Goal: Complete application form

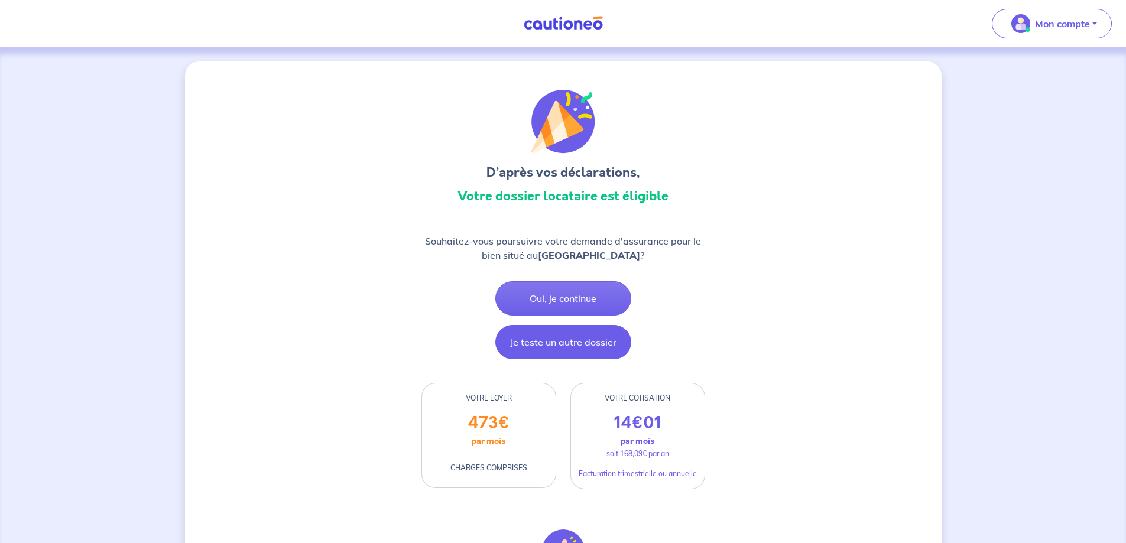
click at [558, 359] on button "Je teste un autre dossier" at bounding box center [563, 342] width 136 height 34
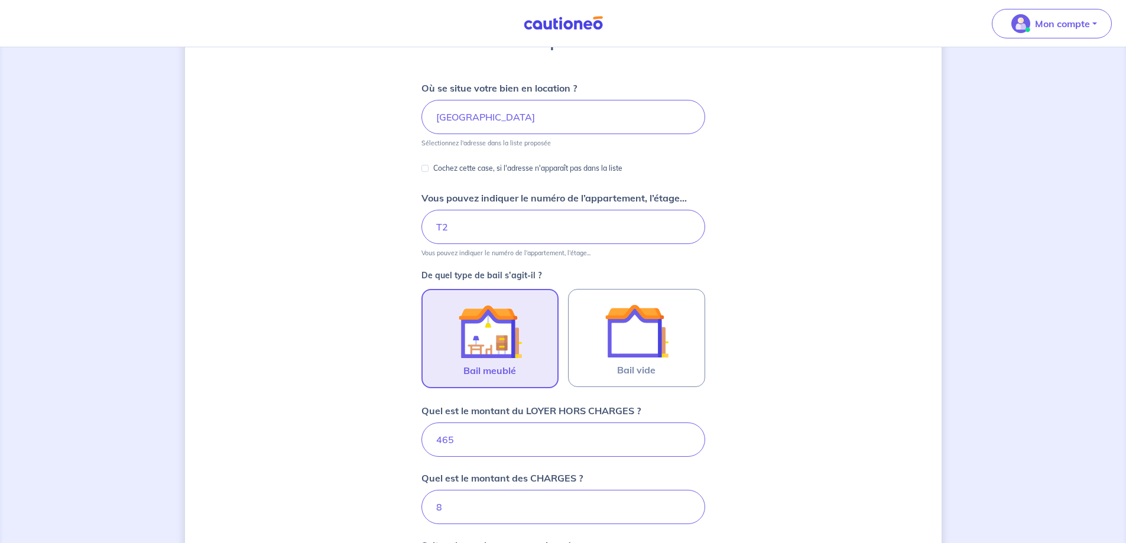
scroll to position [414, 0]
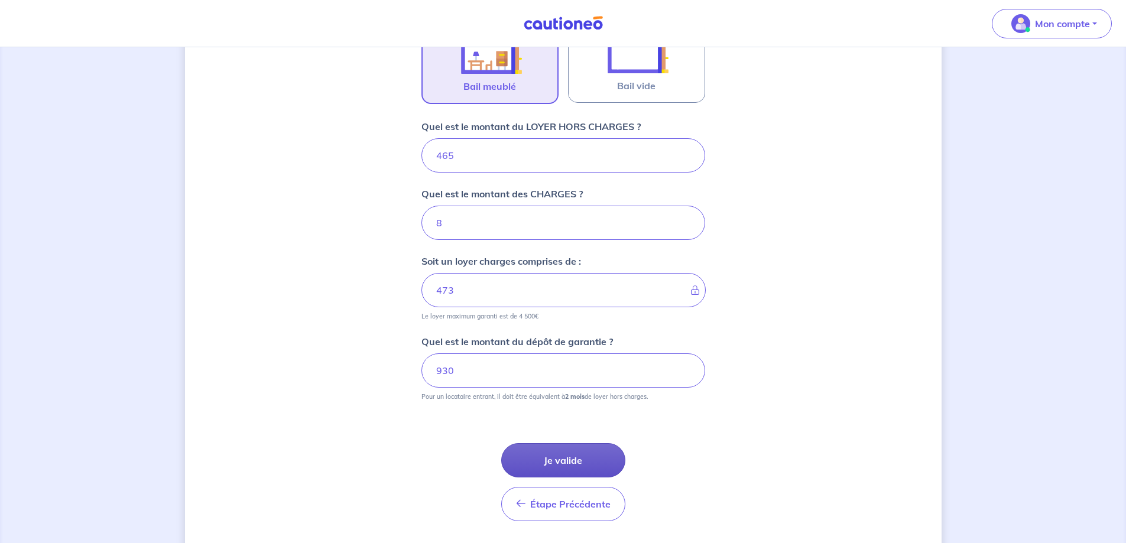
click at [586, 456] on button "Je valide" at bounding box center [563, 460] width 124 height 34
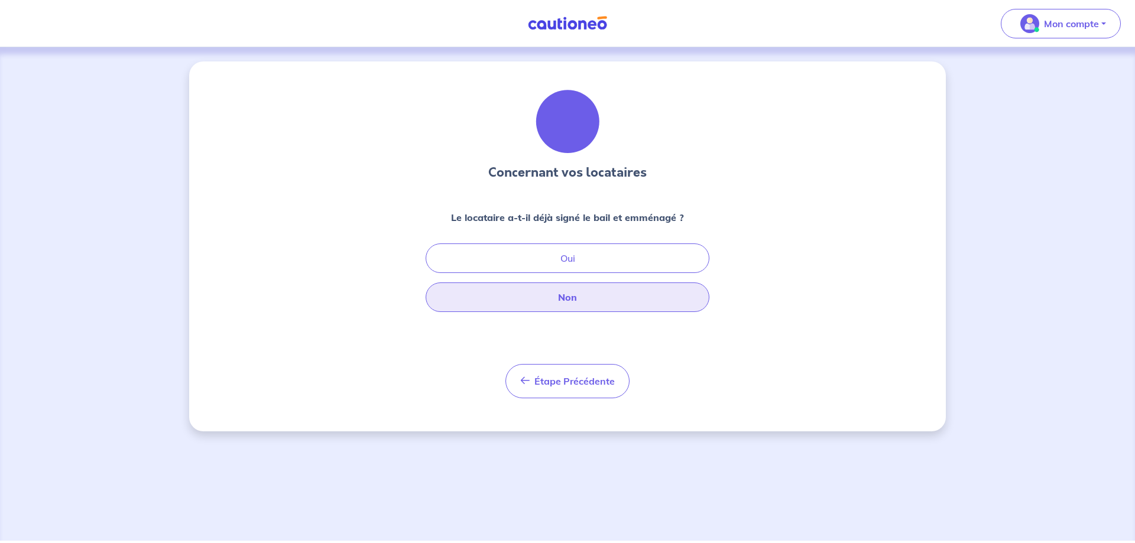
click at [554, 294] on button "Non" at bounding box center [567, 297] width 284 height 30
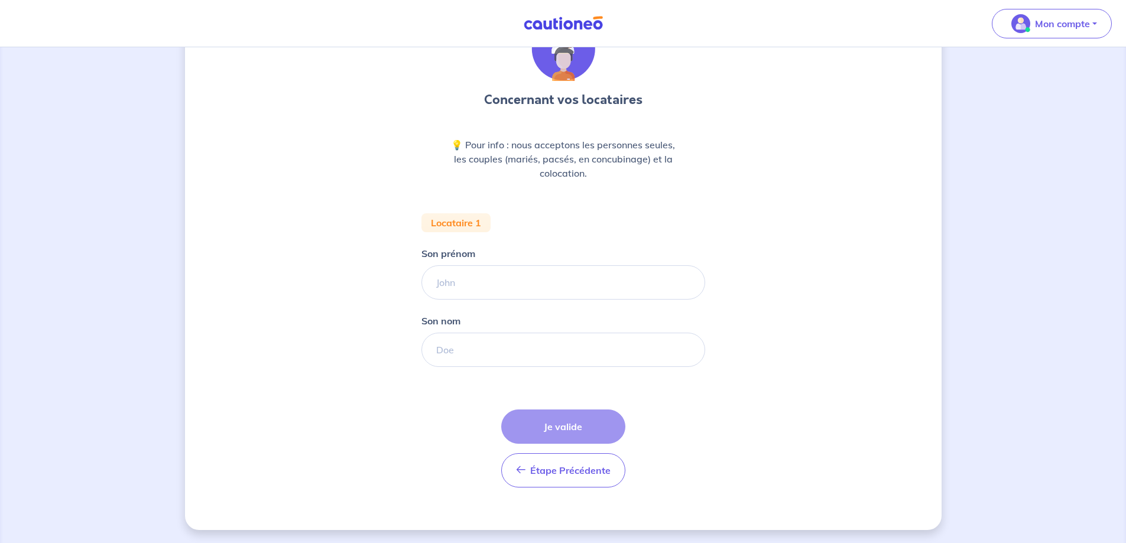
scroll to position [74, 0]
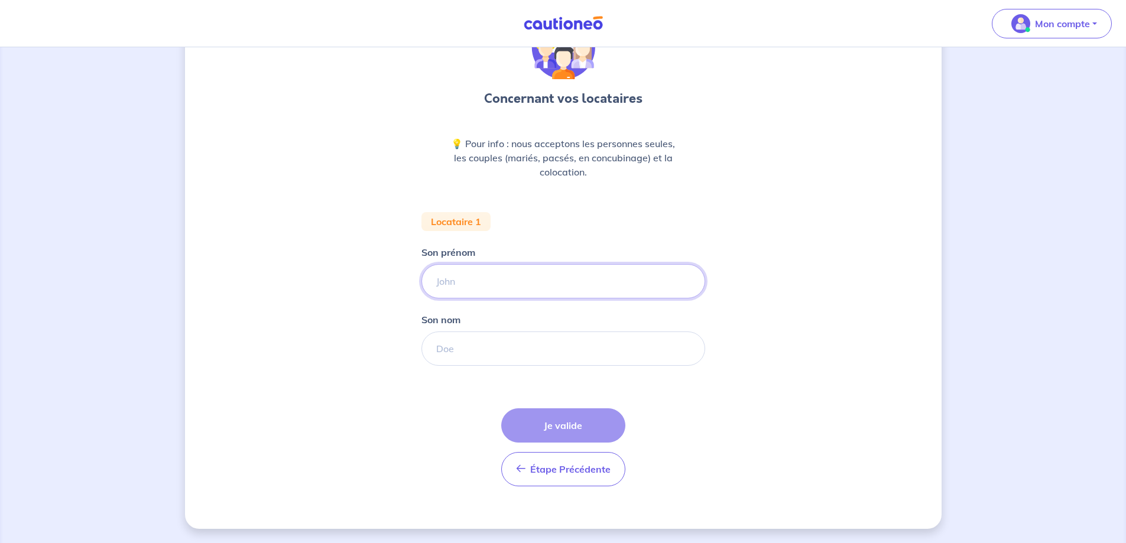
click at [500, 279] on input "Son prénom" at bounding box center [563, 281] width 284 height 34
click at [512, 288] on input "Son prénom" at bounding box center [563, 281] width 284 height 34
click at [455, 282] on input "Cloe" at bounding box center [563, 281] width 284 height 34
type input "Cloe"
click at [446, 359] on input "Son nom" at bounding box center [563, 348] width 284 height 34
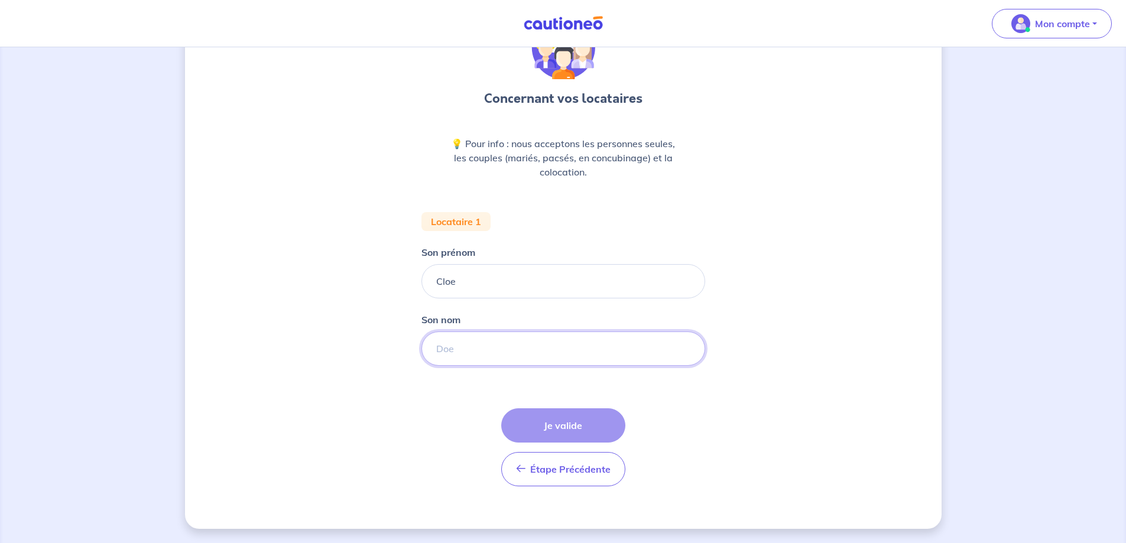
click at [451, 349] on input "Son nom" at bounding box center [563, 348] width 284 height 34
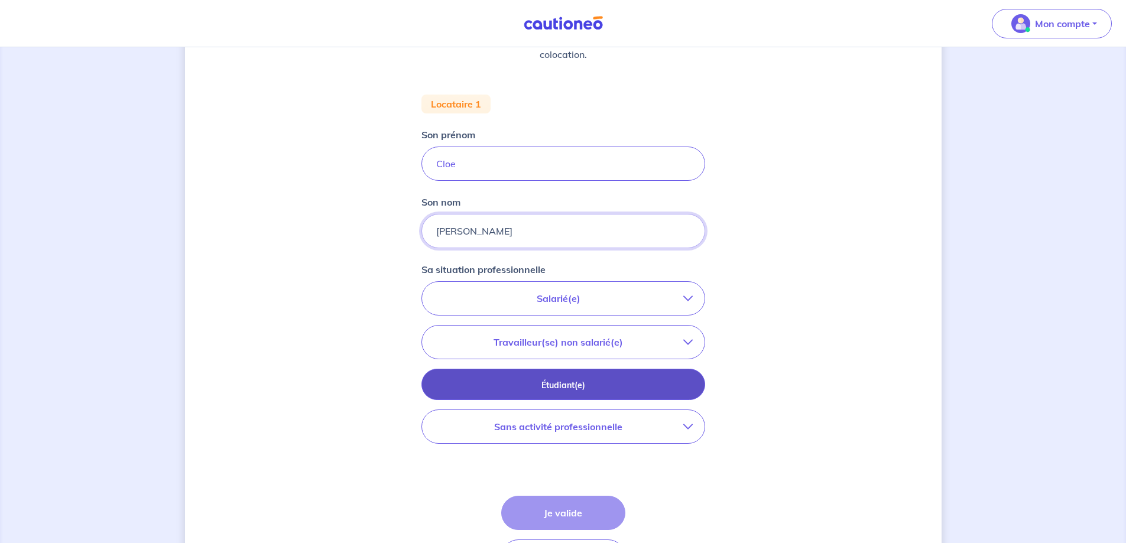
scroll to position [192, 0]
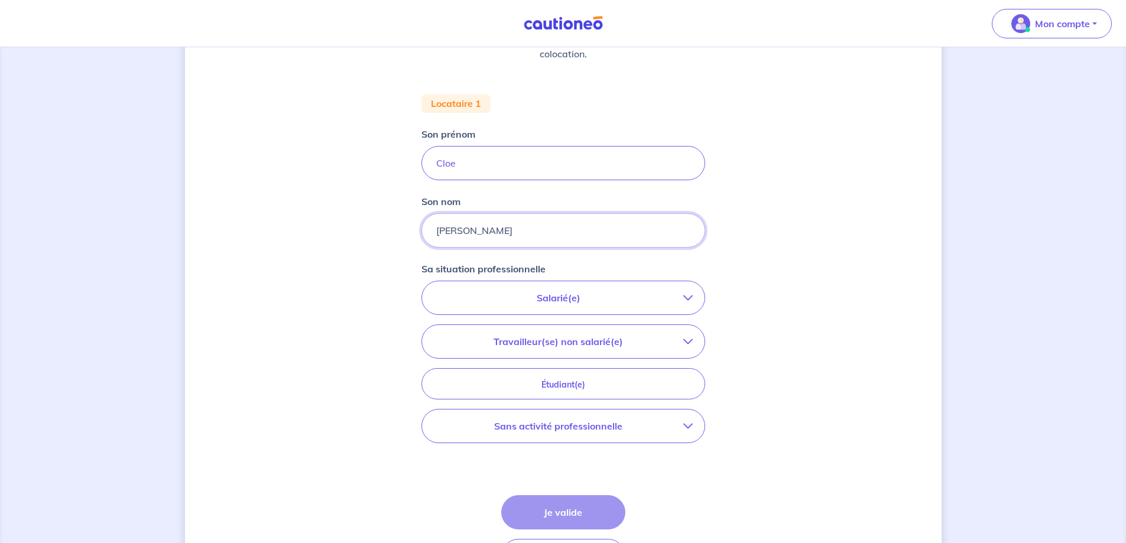
type input "[PERSON_NAME]"
click at [688, 340] on icon "button" at bounding box center [687, 341] width 9 height 9
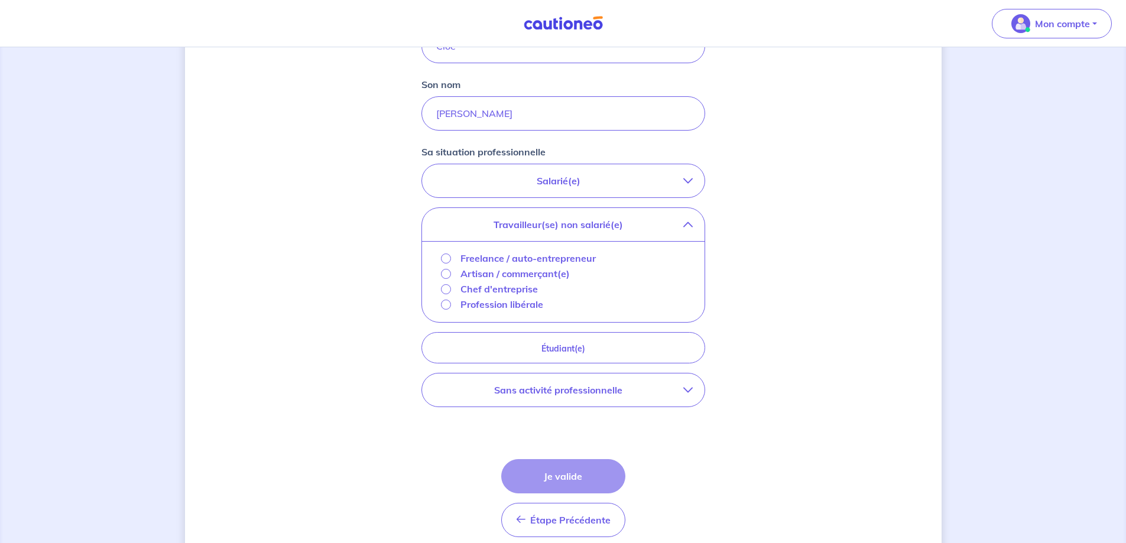
scroll to position [310, 0]
click at [519, 182] on p "Salarié(e)" at bounding box center [558, 180] width 249 height 14
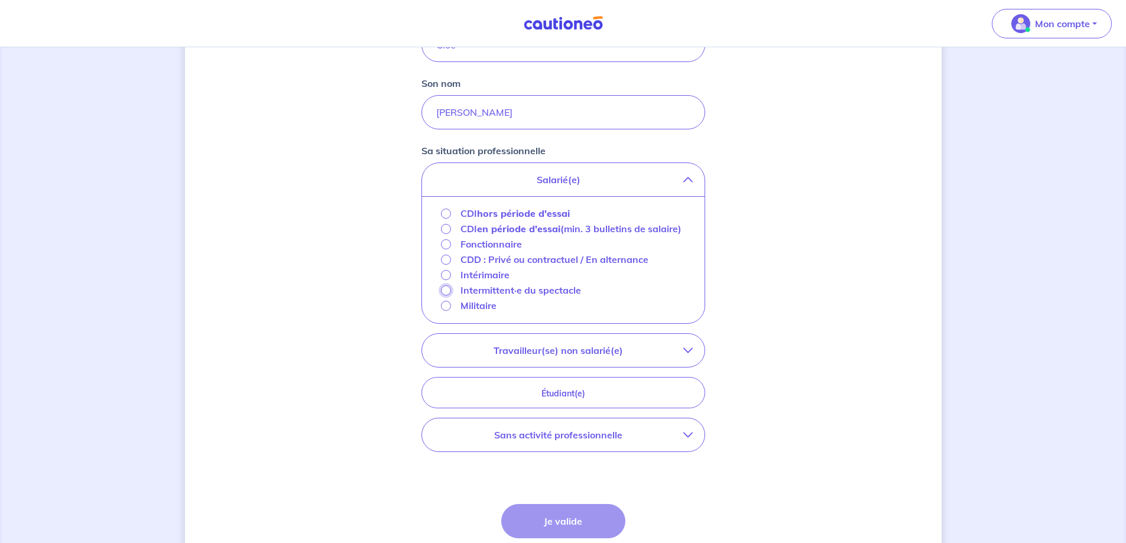
click at [443, 295] on input "Intermittent·e du spectacle" at bounding box center [446, 290] width 10 height 10
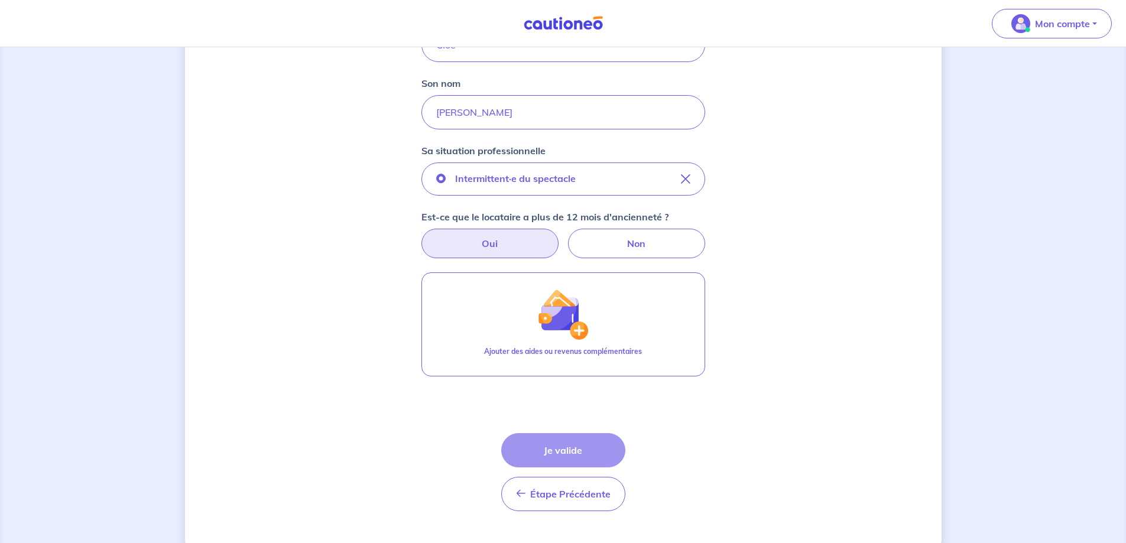
click at [483, 251] on label "Oui" at bounding box center [489, 244] width 137 height 30
click at [559, 236] on input "Oui" at bounding box center [563, 233] width 8 height 8
radio input "true"
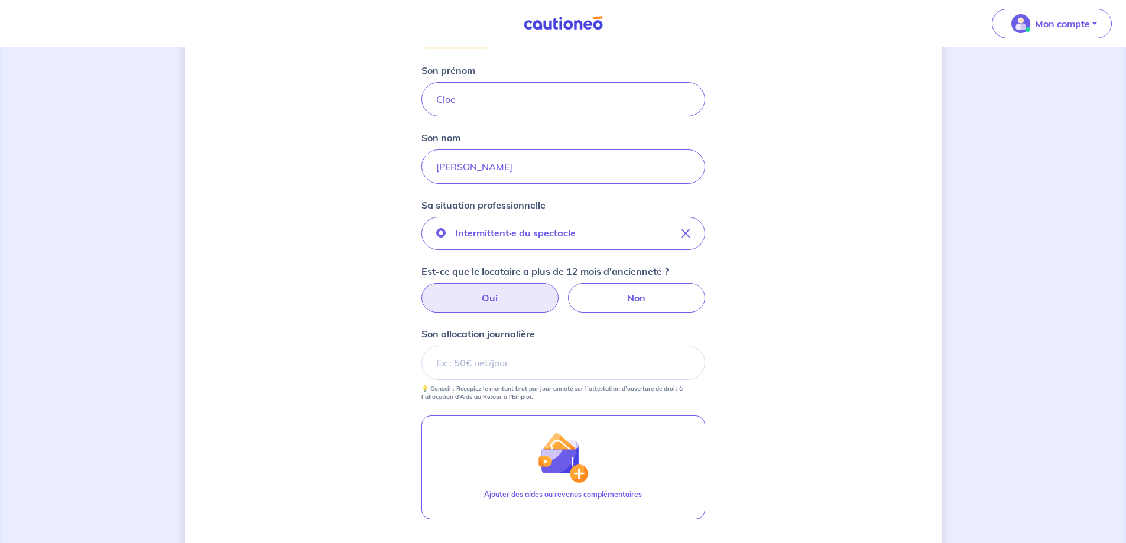
scroll to position [246, 0]
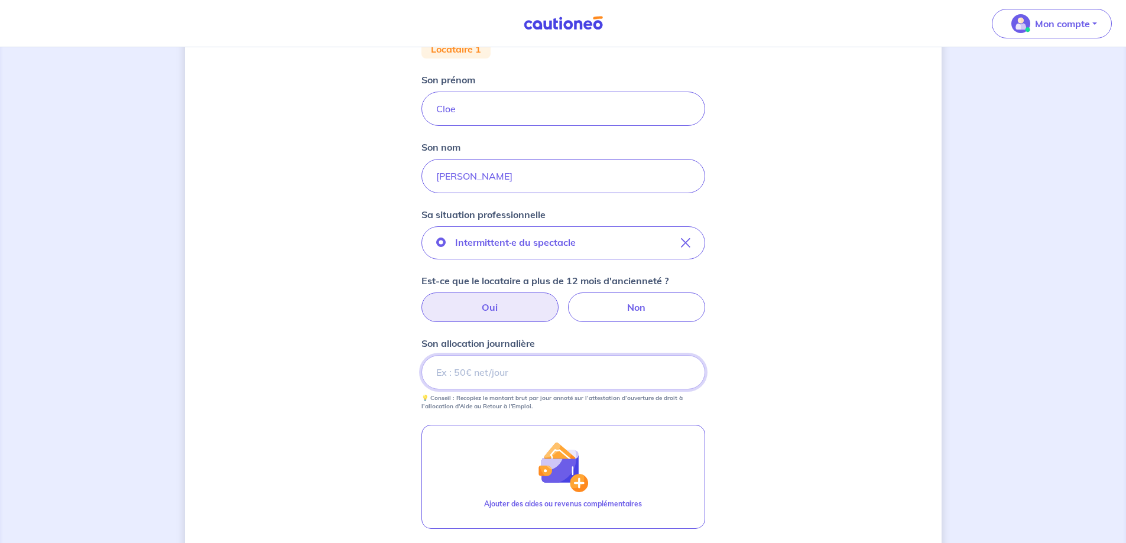
click at [500, 371] on input "Son allocation journalière" at bounding box center [563, 372] width 284 height 34
click at [502, 371] on input "Son allocation journalière" at bounding box center [563, 372] width 284 height 34
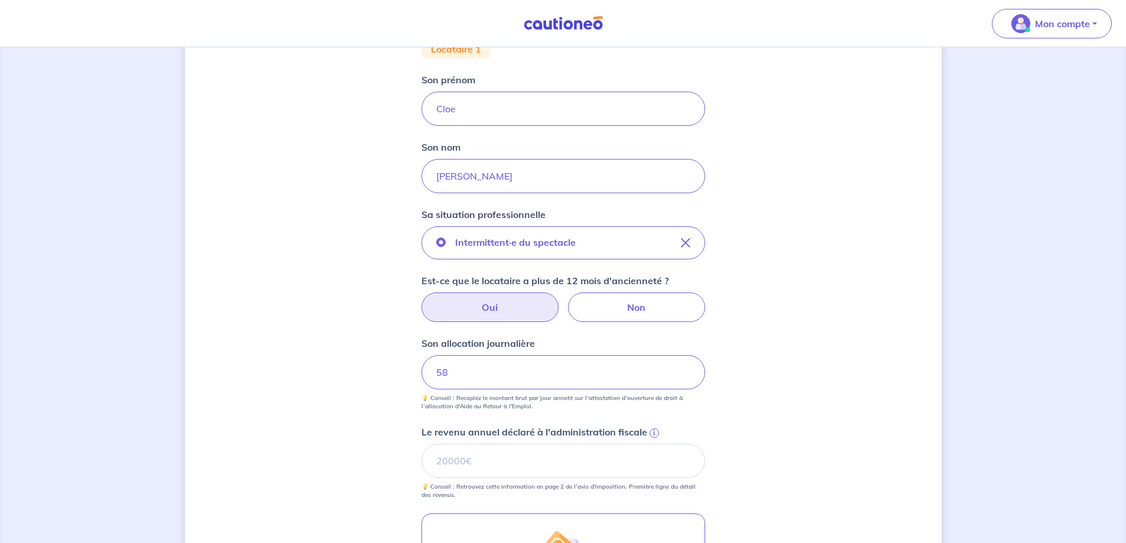
click at [735, 425] on div "Concernant vos locataires 💡 Pour info : nous acceptons les personnes seules, le…" at bounding box center [563, 305] width 756 height 980
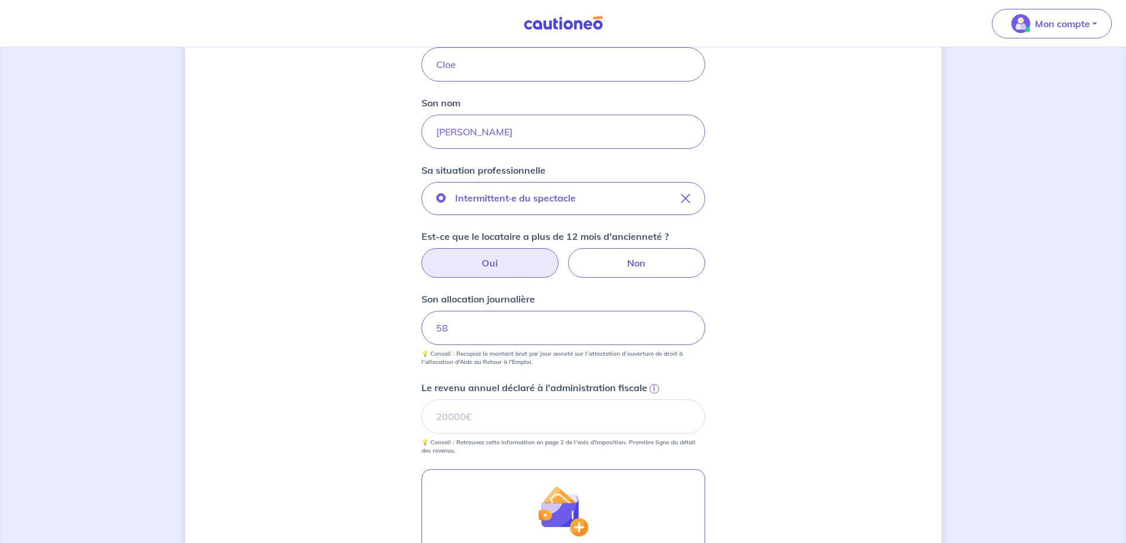
scroll to position [365, 0]
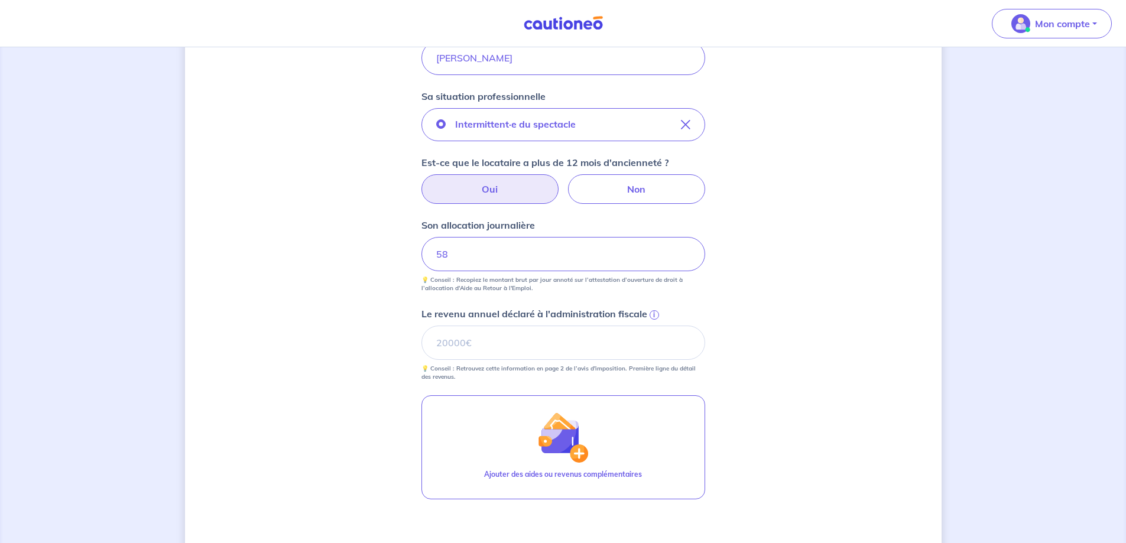
click at [651, 314] on span "i" at bounding box center [653, 314] width 9 height 9
click at [651, 326] on input "Le revenu annuel déclaré à l'administration fiscale i" at bounding box center [563, 343] width 284 height 34
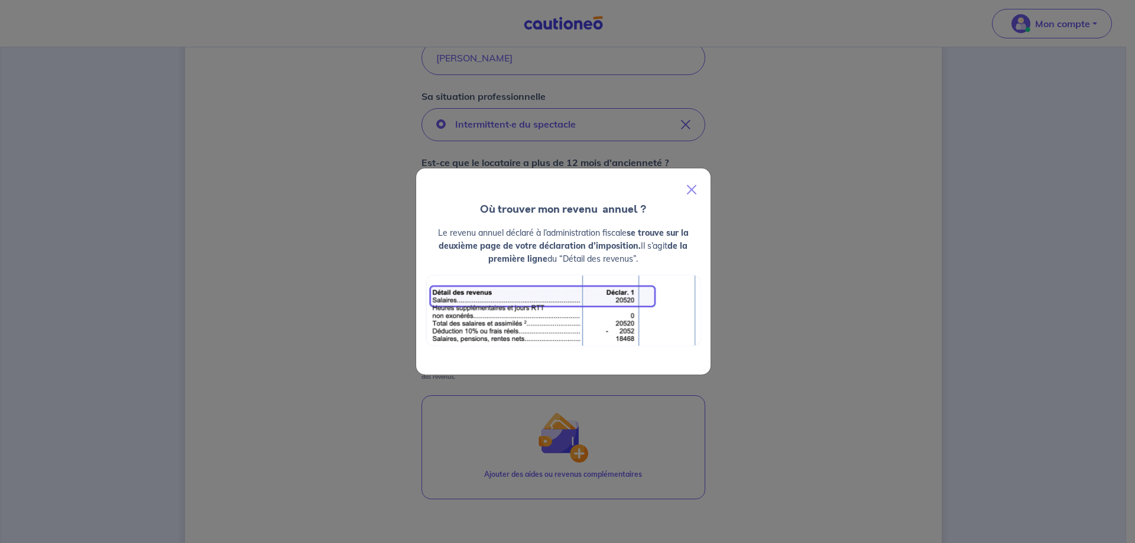
click at [769, 249] on div "Où trouver mon revenu  annuel ? Le revenu annuel déclaré à l’administration fis…" at bounding box center [567, 271] width 1135 height 543
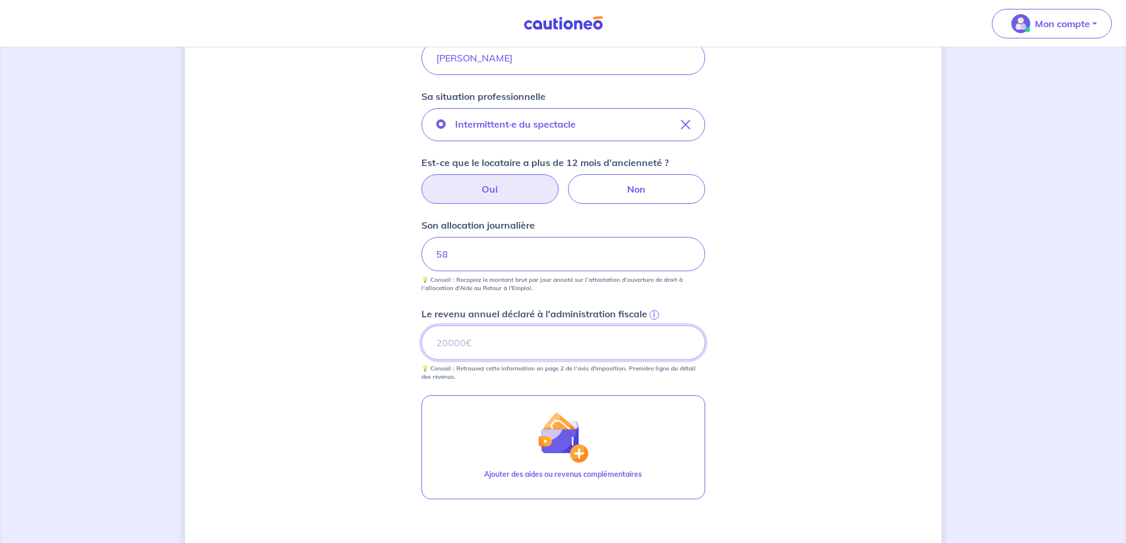
click at [476, 340] on input "Le revenu annuel déclaré à l'administration fiscale i" at bounding box center [563, 343] width 284 height 34
drag, startPoint x: 441, startPoint y: 343, endPoint x: 430, endPoint y: 344, distance: 11.9
click at [430, 344] on input "33890" at bounding box center [563, 343] width 284 height 34
type input "23890"
click at [865, 288] on div "Concernant vos locataires 💡 Pour info : nous acceptons les personnes seules, le…" at bounding box center [563, 187] width 756 height 980
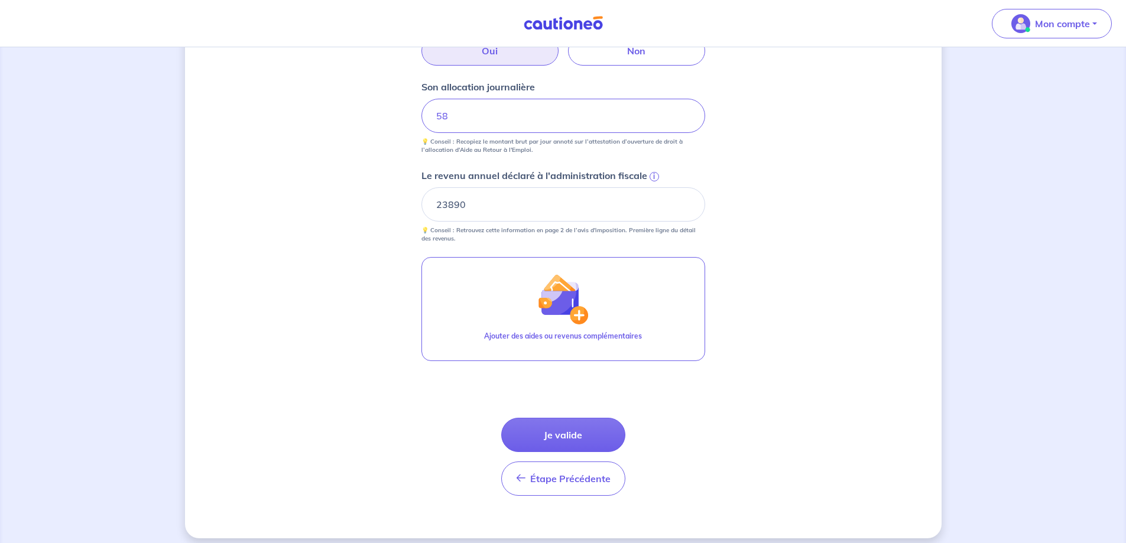
scroll to position [512, 0]
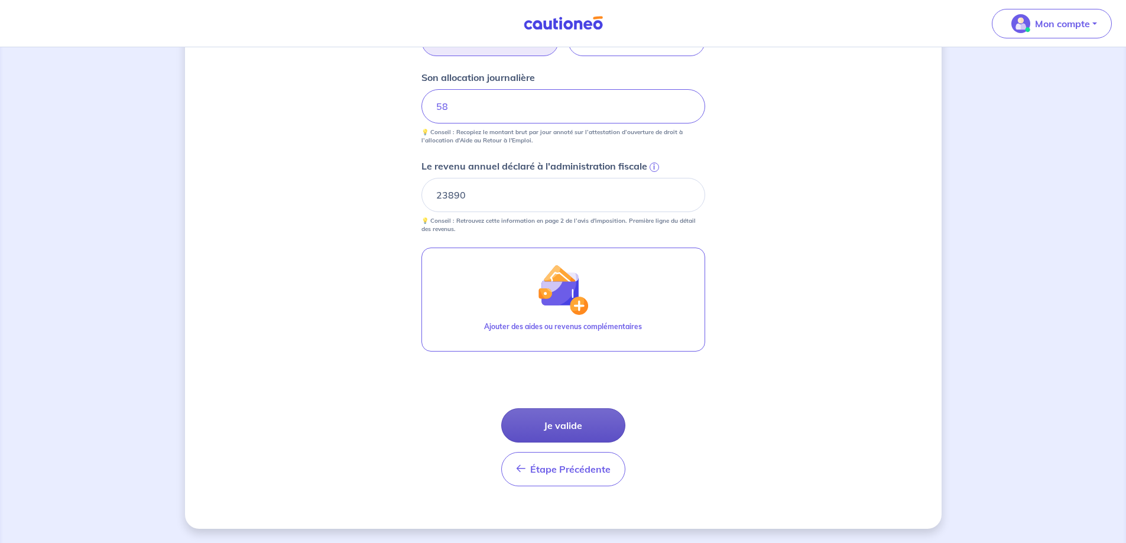
click at [563, 431] on button "Je valide" at bounding box center [563, 425] width 124 height 34
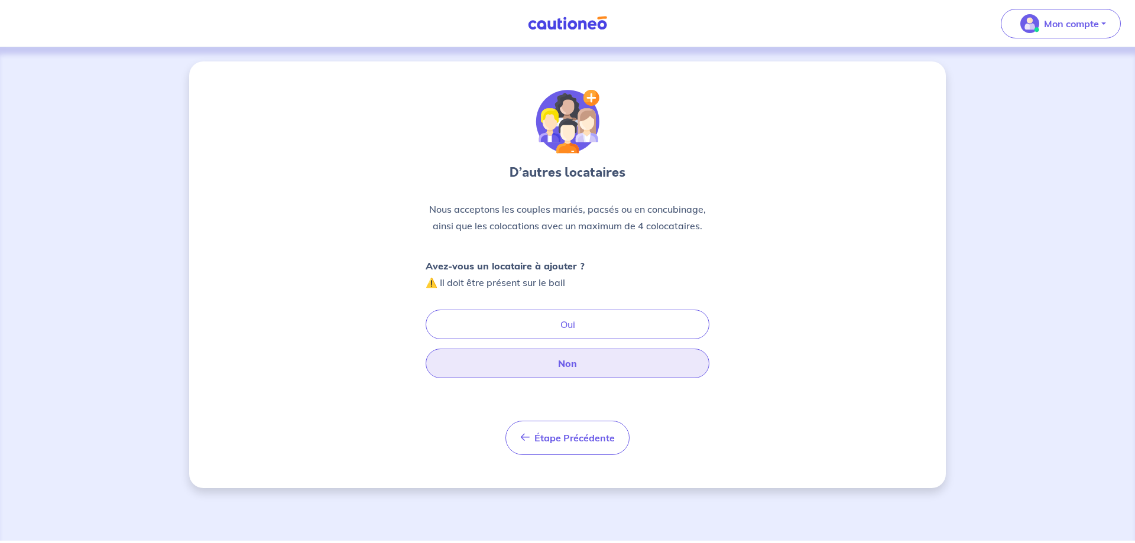
click at [580, 353] on button "Non" at bounding box center [567, 364] width 284 height 30
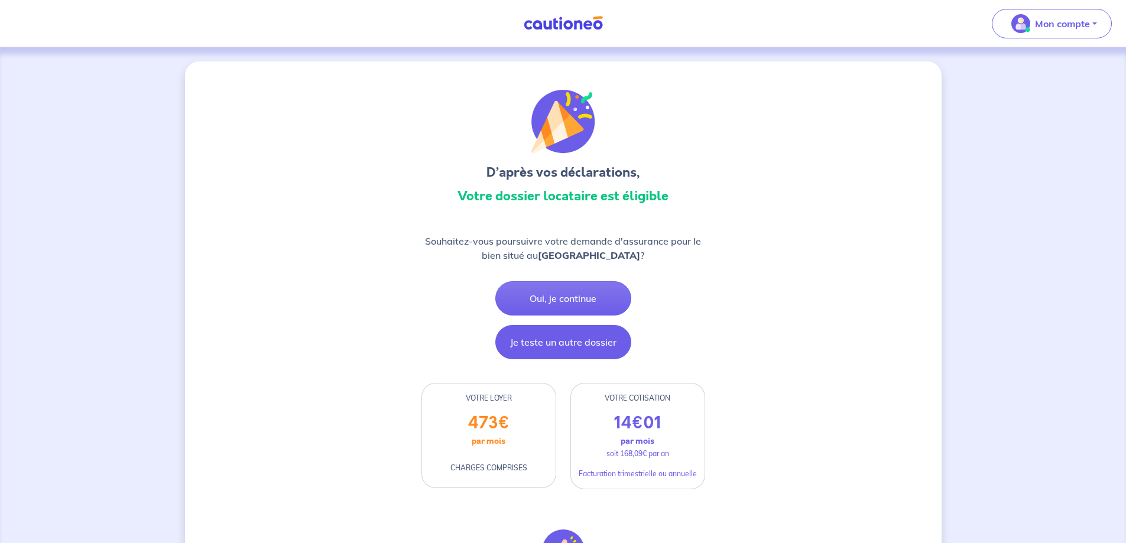
click at [569, 352] on button "Je teste un autre dossier" at bounding box center [563, 342] width 136 height 34
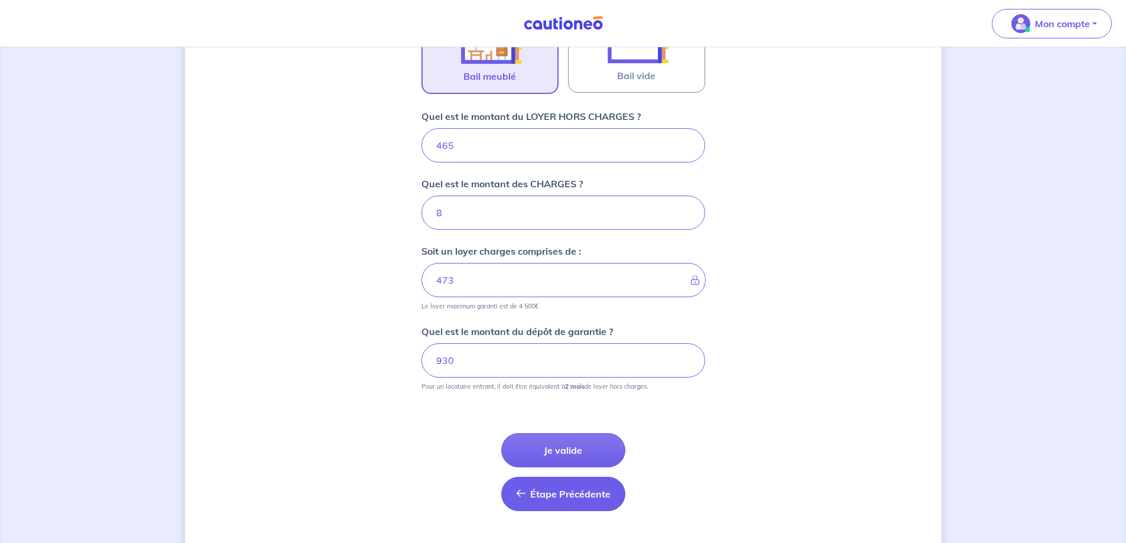
scroll to position [448, 0]
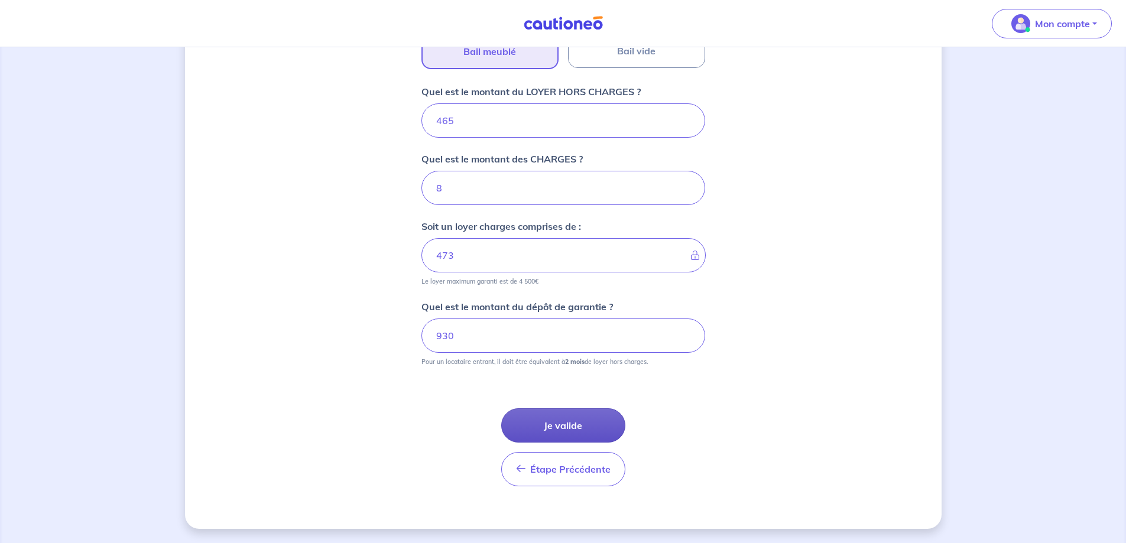
click at [597, 435] on button "Je valide" at bounding box center [563, 425] width 124 height 34
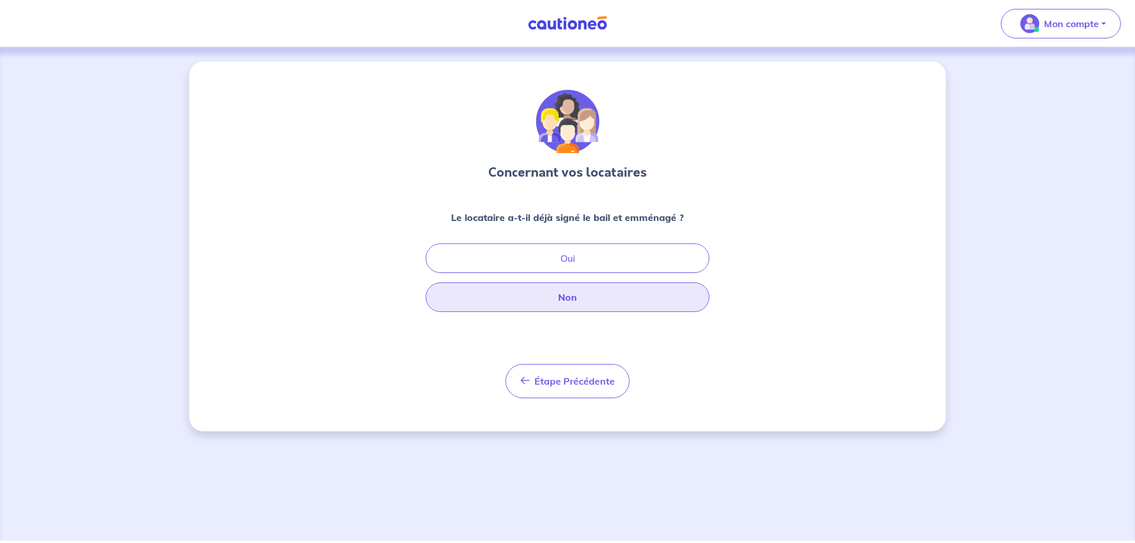
click at [581, 298] on button "Non" at bounding box center [567, 297] width 284 height 30
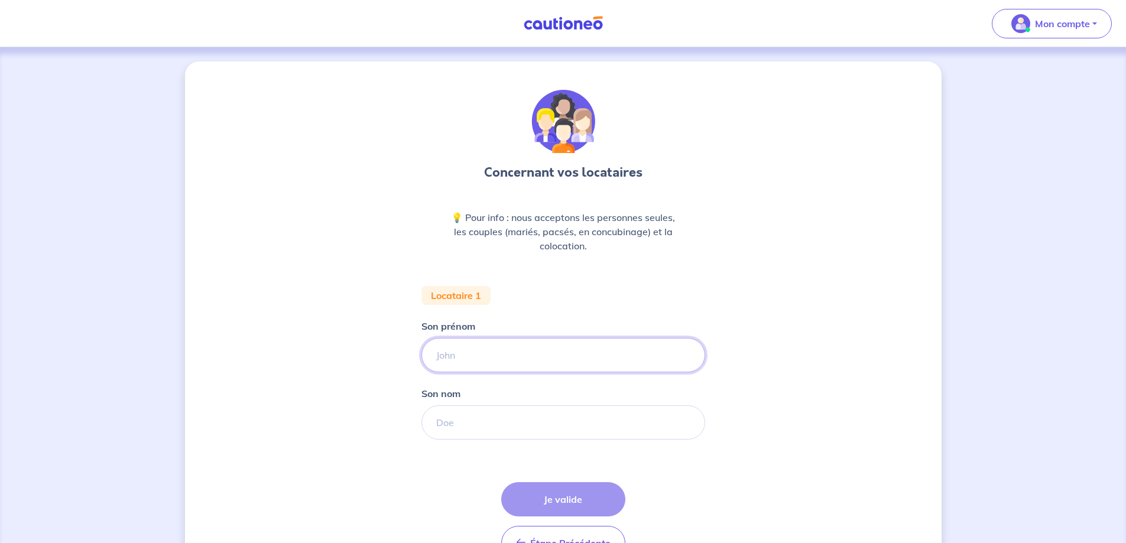
click at [456, 357] on input "Son prénom" at bounding box center [563, 355] width 284 height 34
click at [444, 422] on input "Son nom" at bounding box center [563, 422] width 284 height 34
type input "Burilles"
click at [505, 363] on input "Son prénom" at bounding box center [563, 355] width 284 height 34
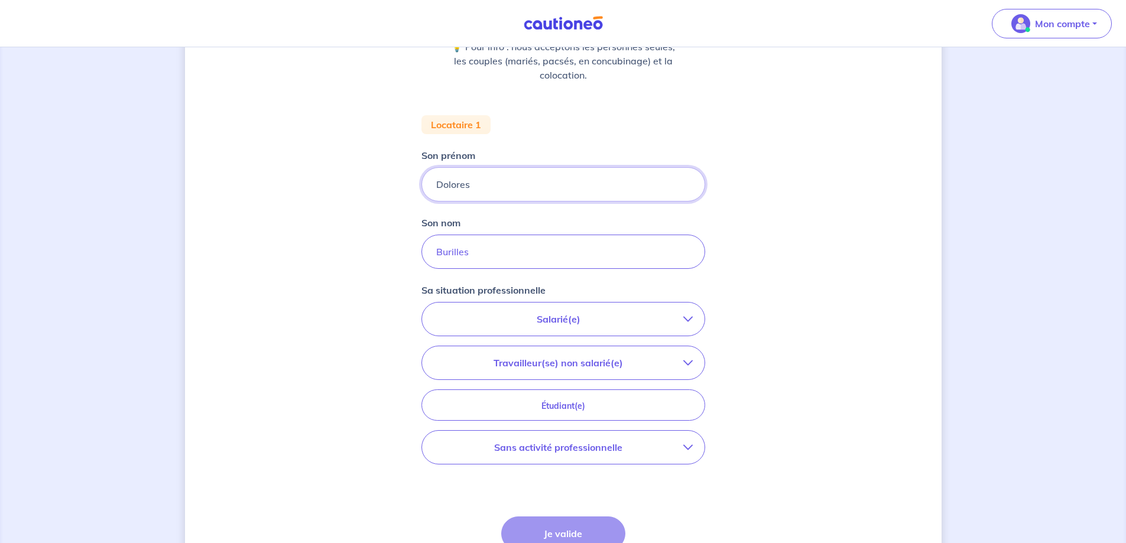
scroll to position [177, 0]
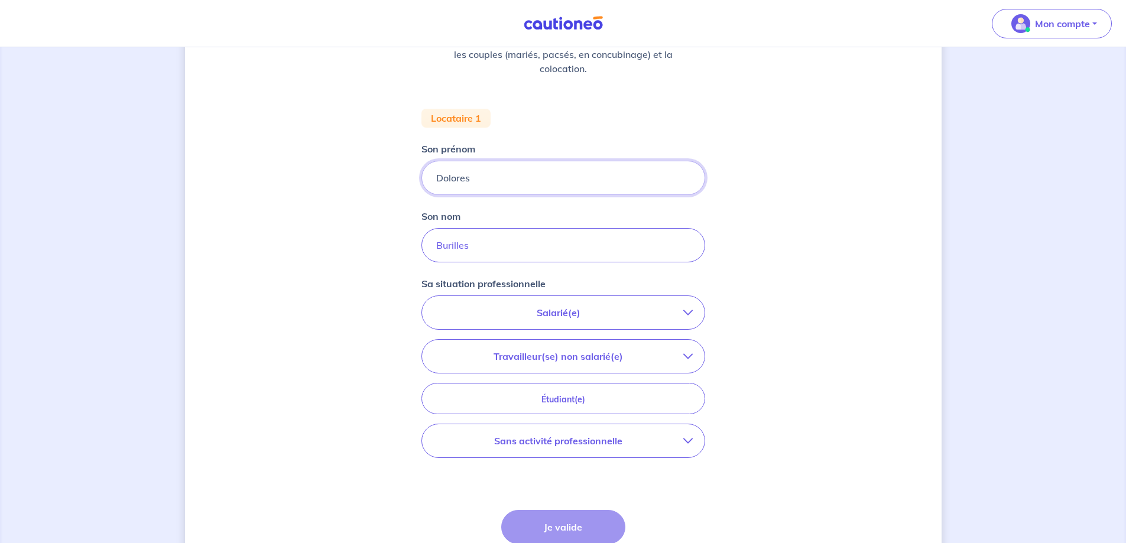
type input "Dolores"
click at [586, 307] on p "Salarié(e)" at bounding box center [558, 312] width 249 height 14
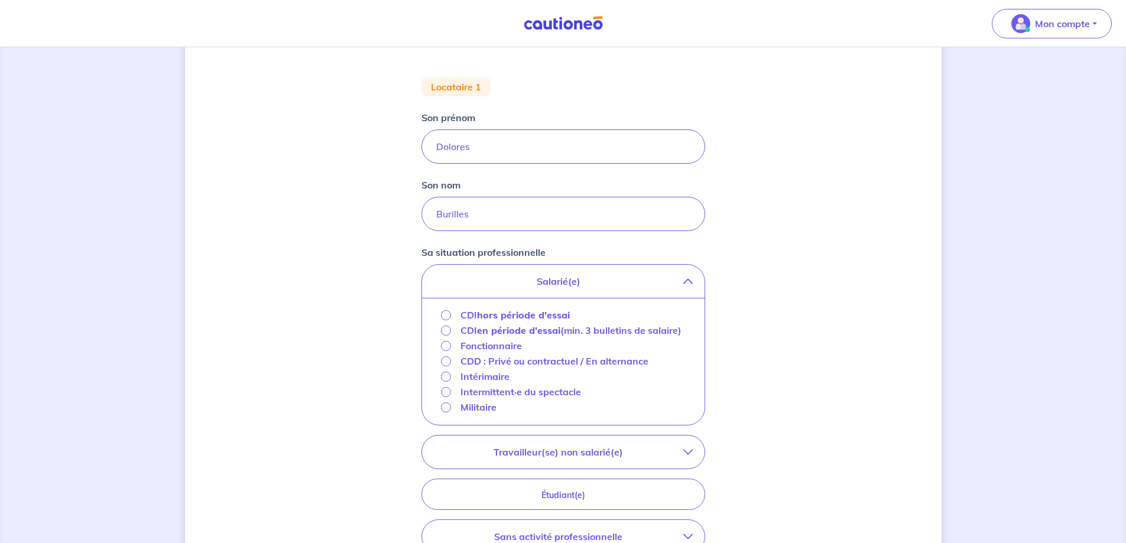
scroll to position [236, 0]
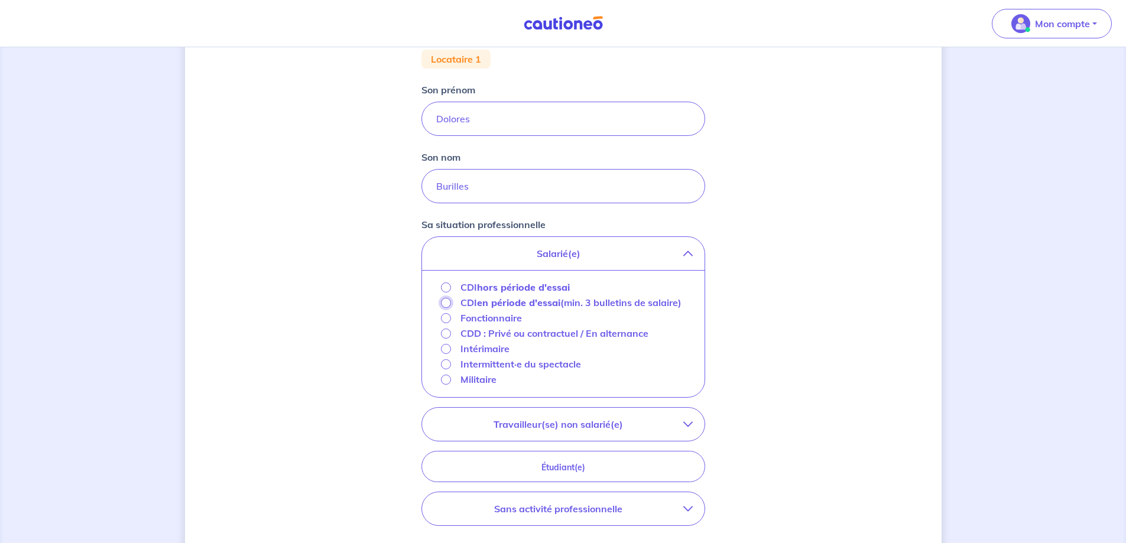
click at [445, 304] on input "CDI en période d'essai (min. 3 bulletins de salaire)" at bounding box center [446, 303] width 10 height 10
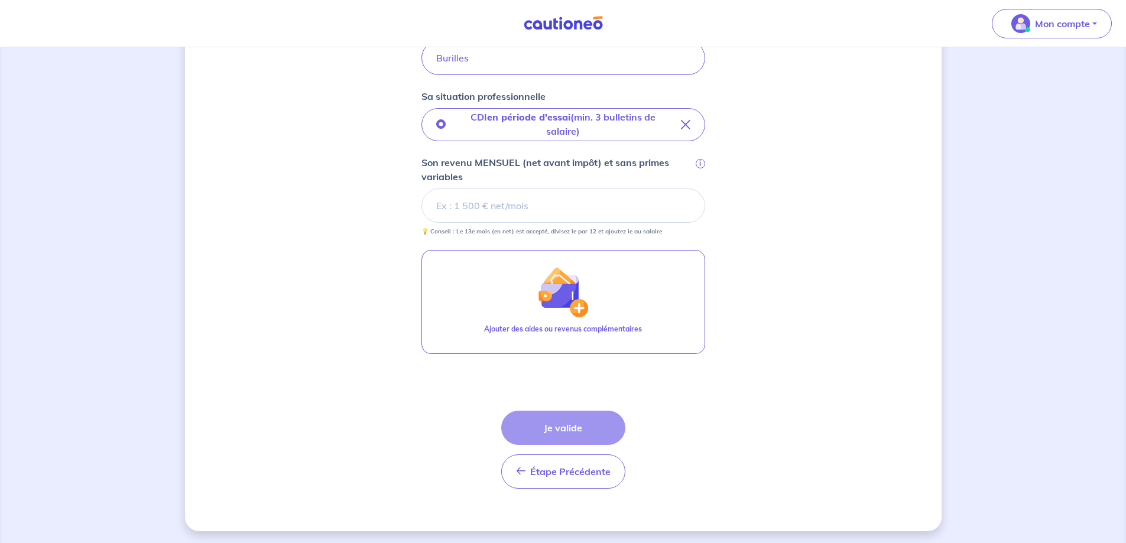
scroll to position [367, 0]
click at [515, 207] on input "Son revenu MENSUEL (net avant impôt) et sans primes variables i" at bounding box center [563, 203] width 284 height 34
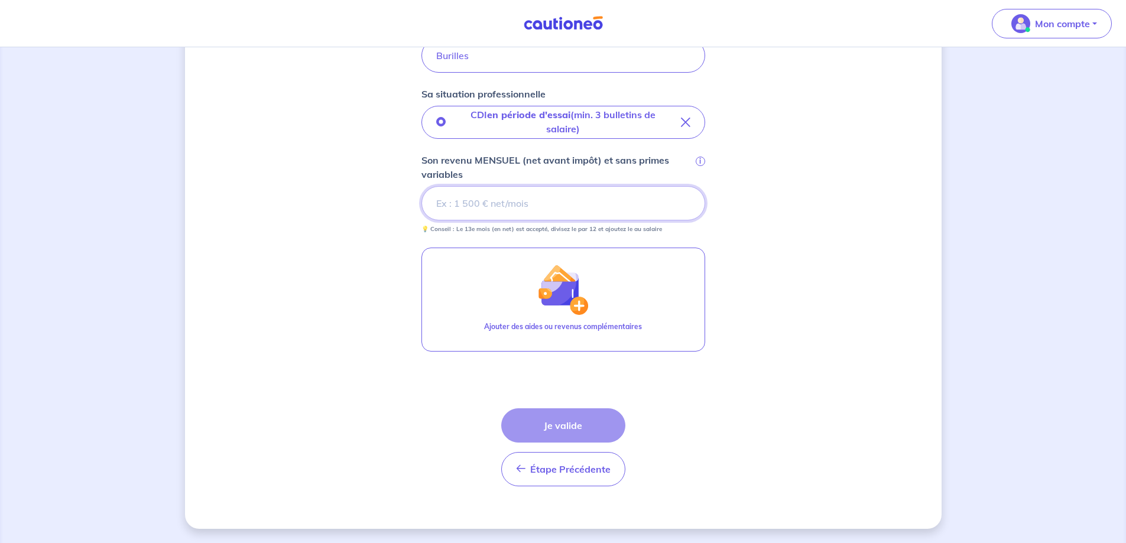
click at [548, 201] on input "Son revenu MENSUEL (net avant impôt) et sans primes variables i" at bounding box center [563, 203] width 284 height 34
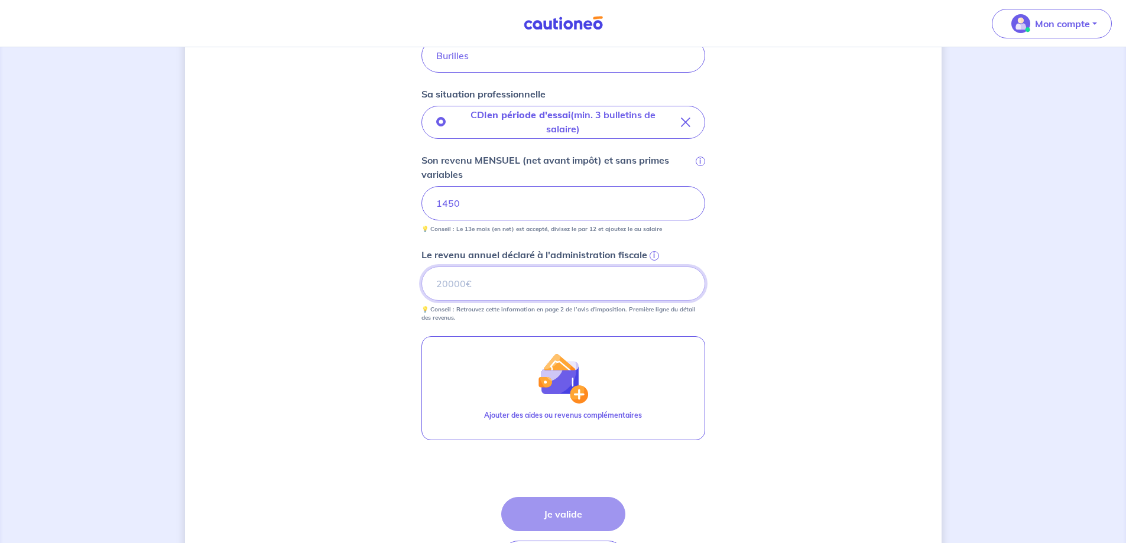
click at [541, 286] on input "Le revenu annuel déclaré à l'administration fiscale i" at bounding box center [563, 283] width 284 height 34
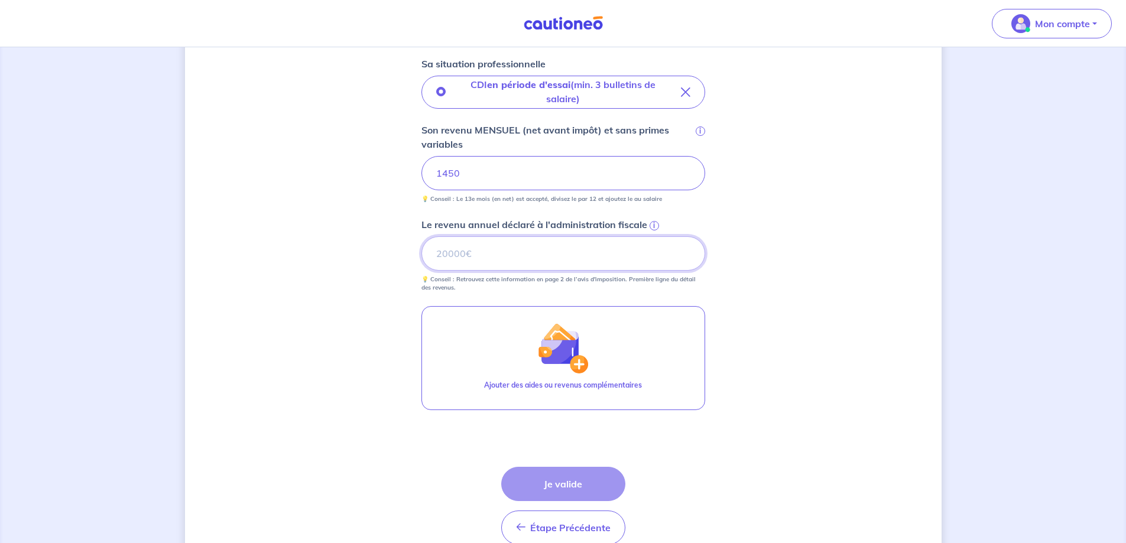
scroll to position [456, 0]
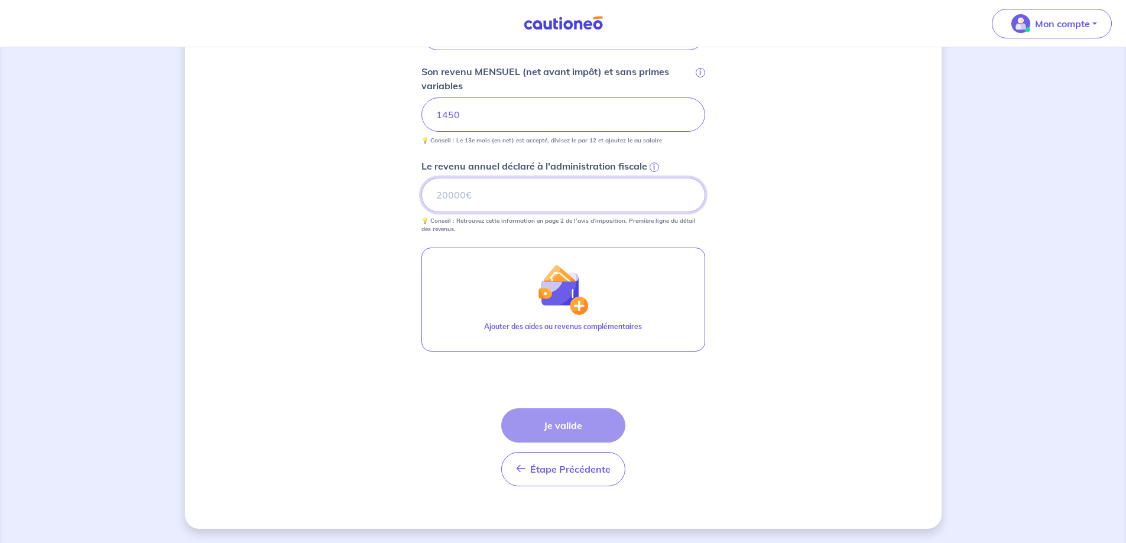
click at [495, 187] on input "Le revenu annuel déclaré à l'administration fiscale i" at bounding box center [563, 195] width 284 height 34
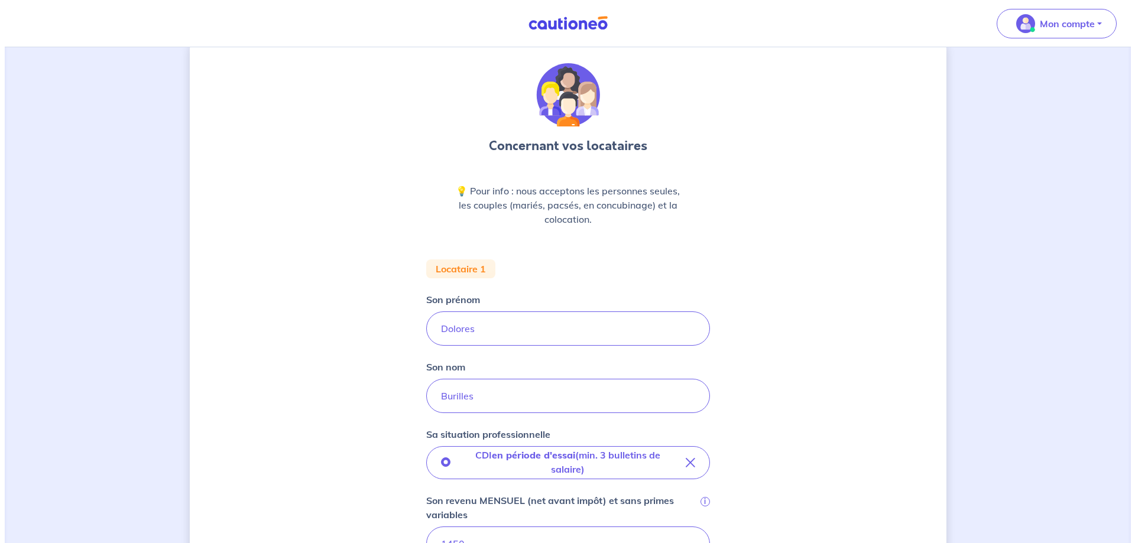
scroll to position [0, 0]
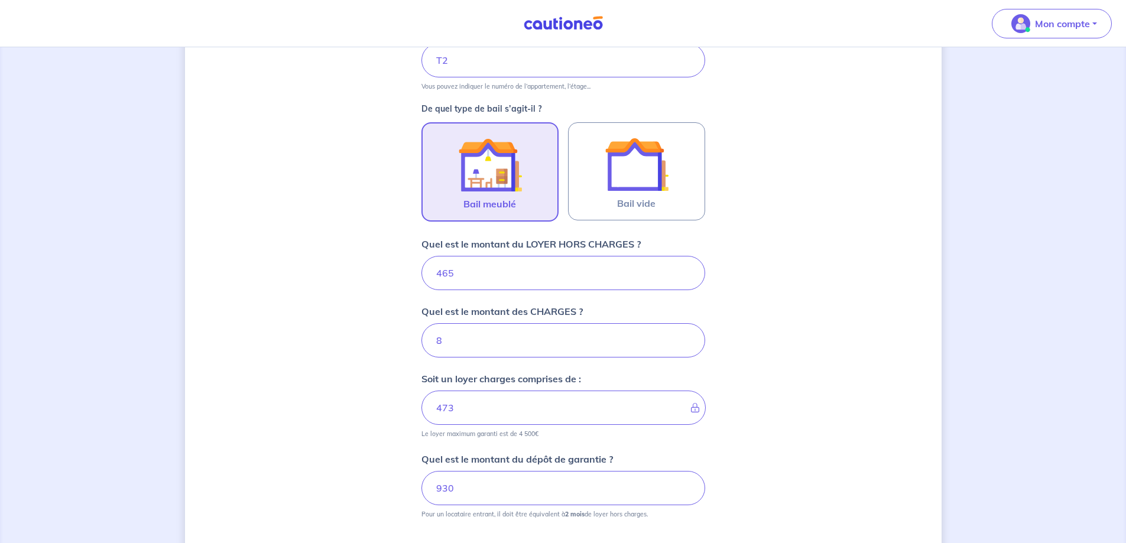
scroll to position [298, 0]
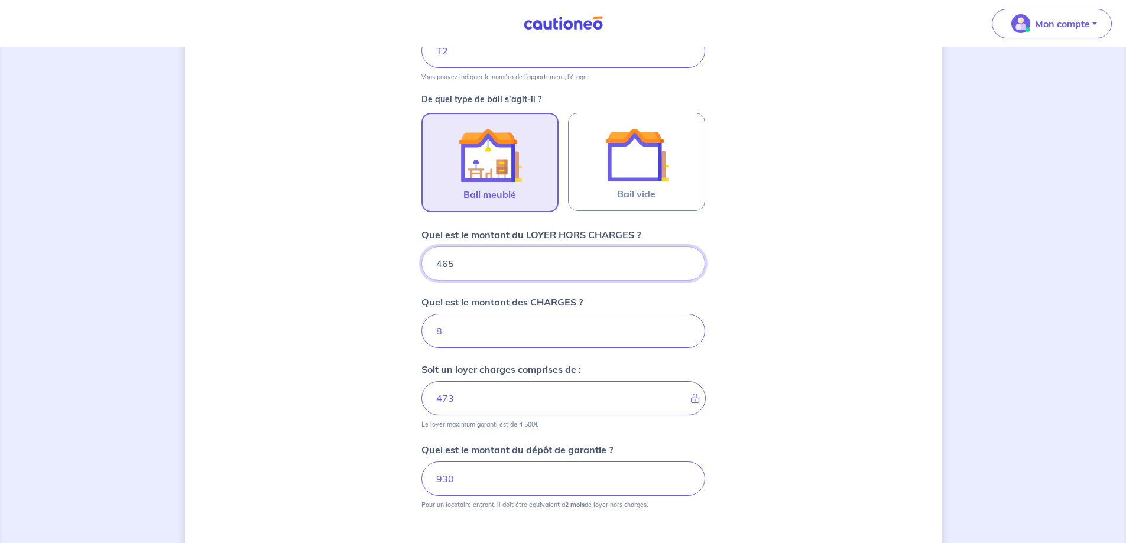
scroll to position [448, 0]
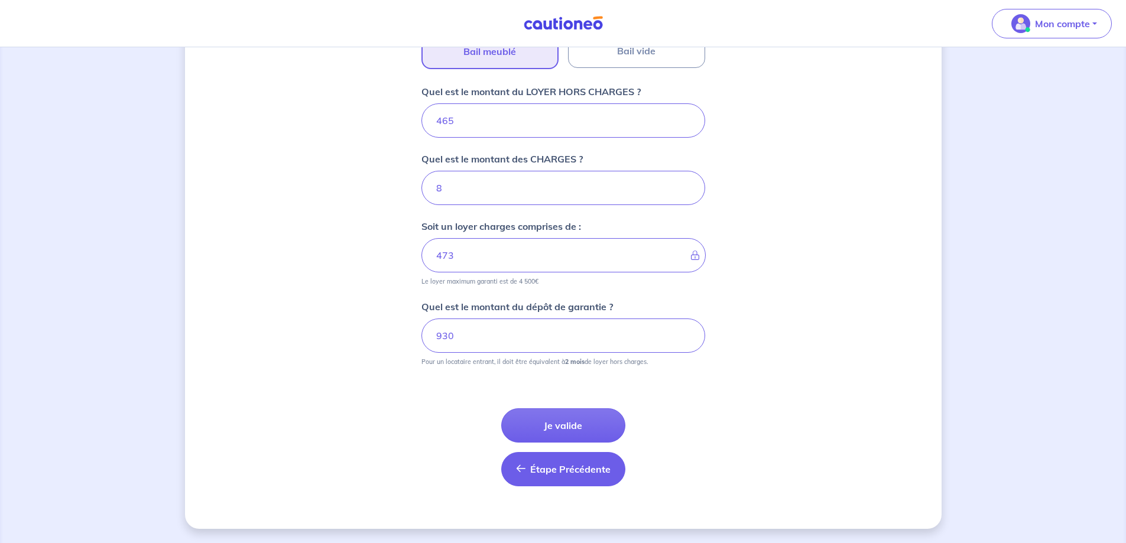
click at [537, 470] on span "Étape Précédente" at bounding box center [570, 469] width 80 height 12
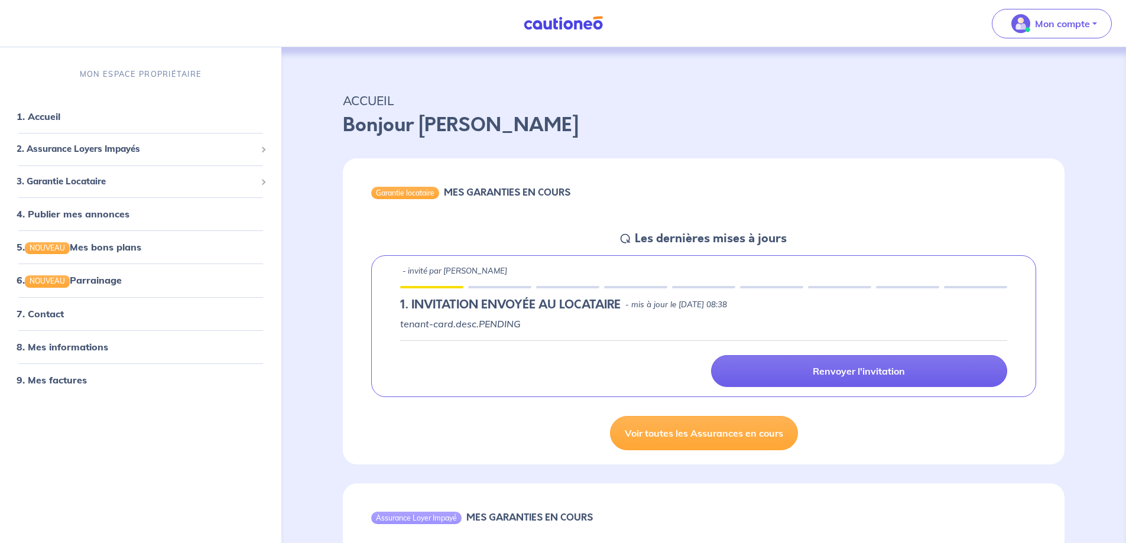
click at [464, 312] on h5 "1.︎ INVITATION ENVOYÉE AU LOCATAIRE" at bounding box center [510, 305] width 220 height 14
